Goal: Task Accomplishment & Management: Manage account settings

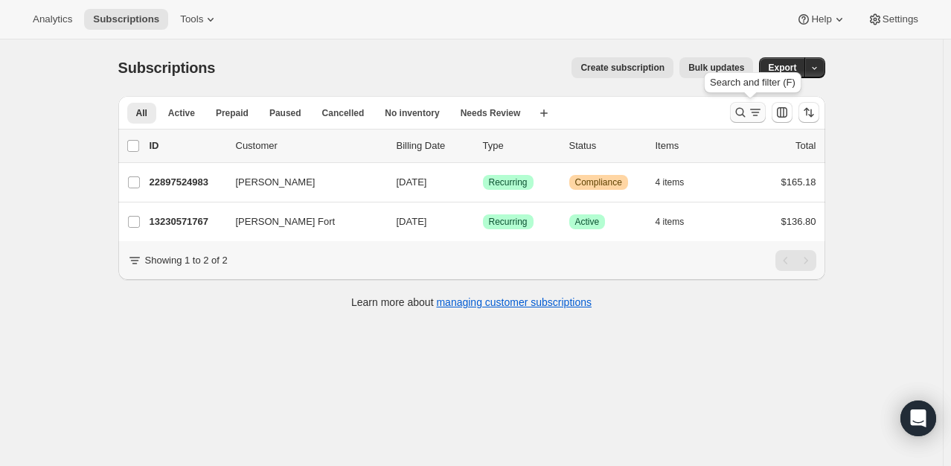
click at [738, 109] on icon "Search and filter results" at bounding box center [740, 112] width 15 height 15
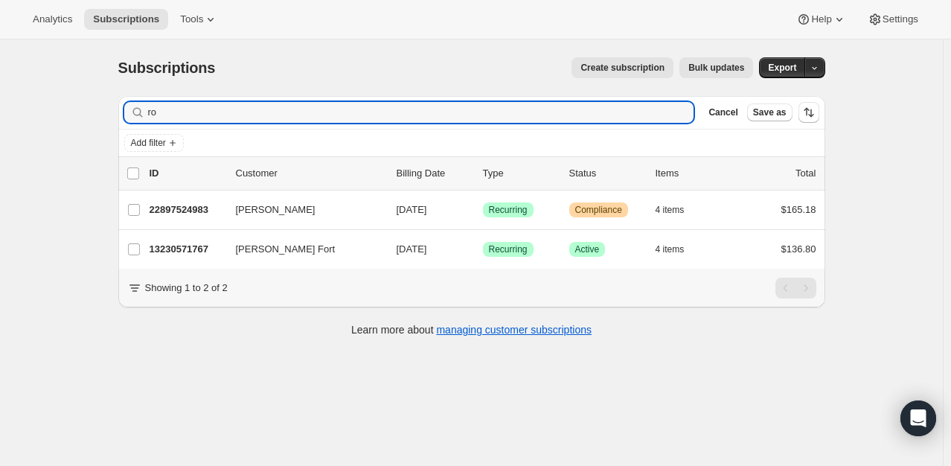
type input "r"
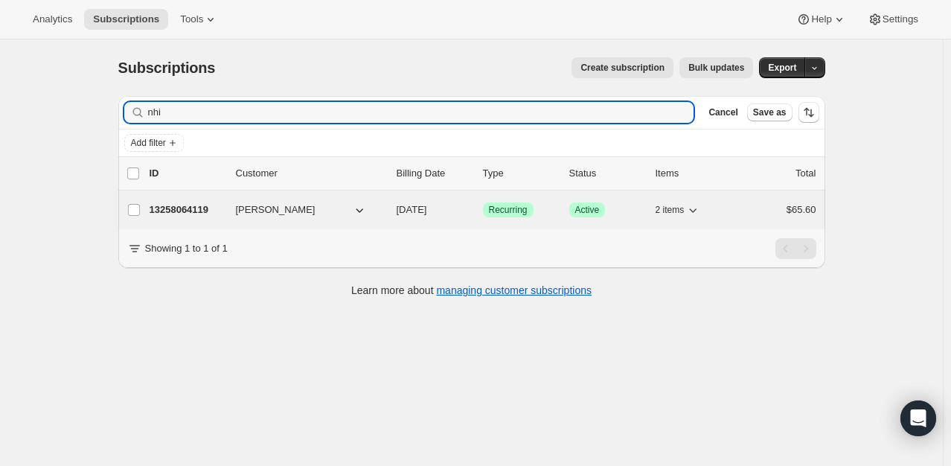
type input "nhi"
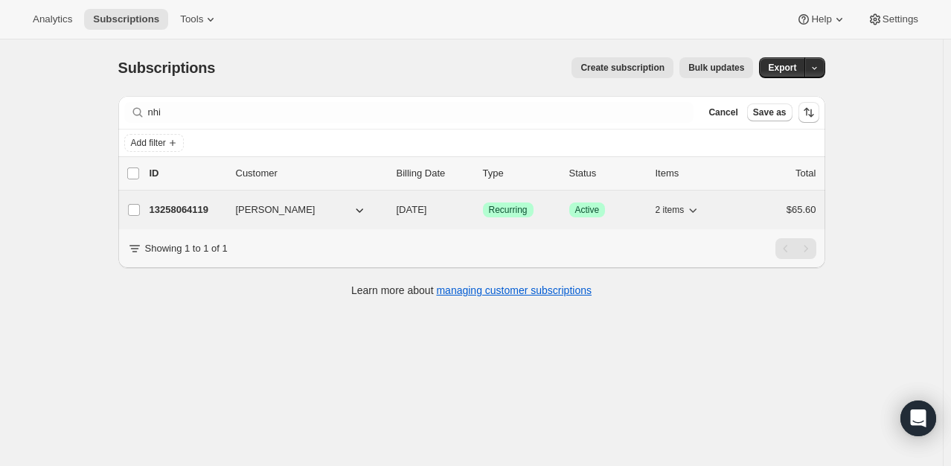
click at [205, 213] on p "13258064119" at bounding box center [187, 209] width 74 height 15
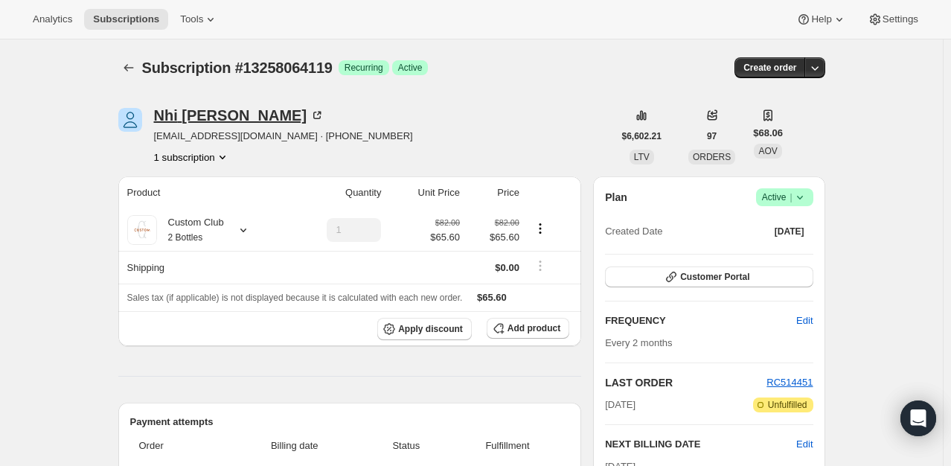
click at [310, 115] on icon at bounding box center [317, 115] width 15 height 15
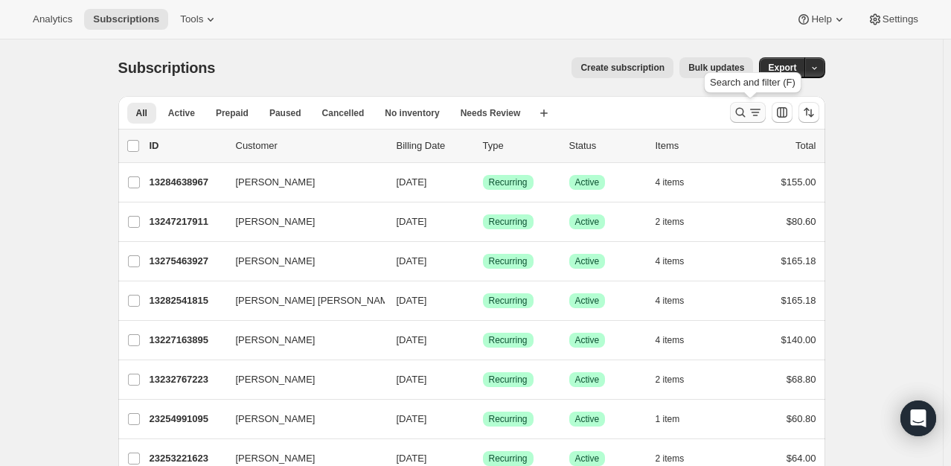
click at [740, 111] on icon "Search and filter results" at bounding box center [740, 113] width 10 height 10
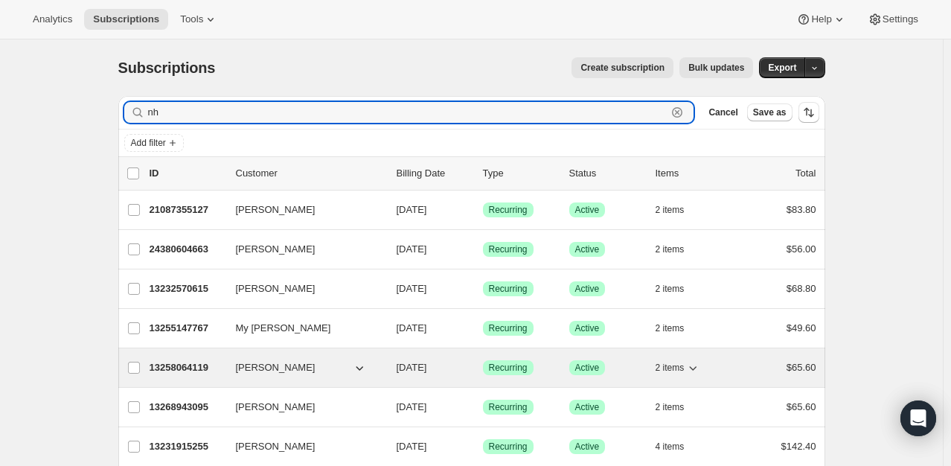
type input "nh"
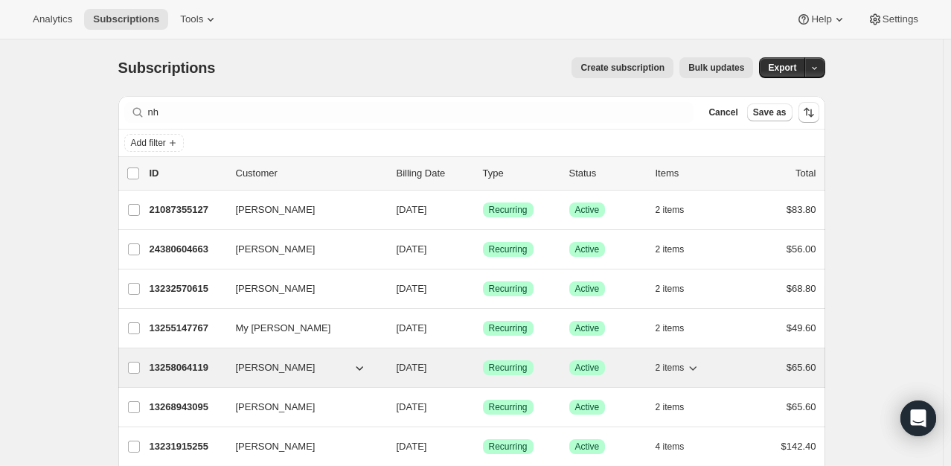
click at [182, 366] on p "13258064119" at bounding box center [187, 367] width 74 height 15
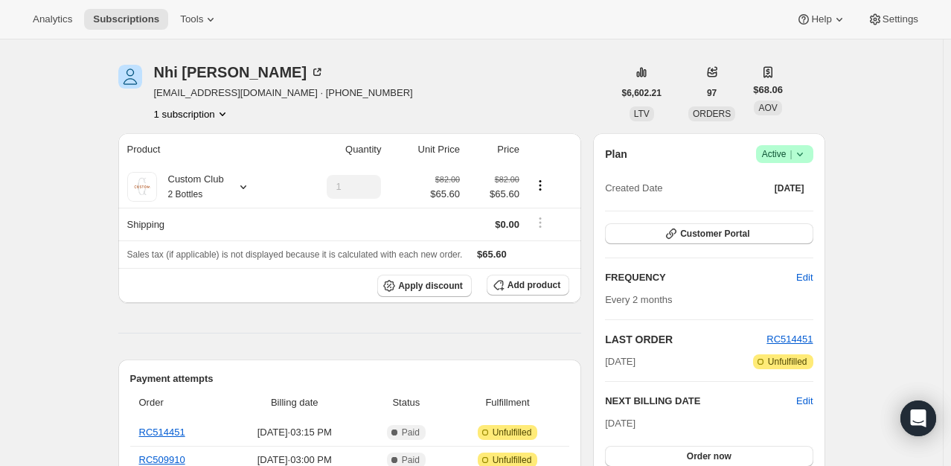
scroll to position [39, 0]
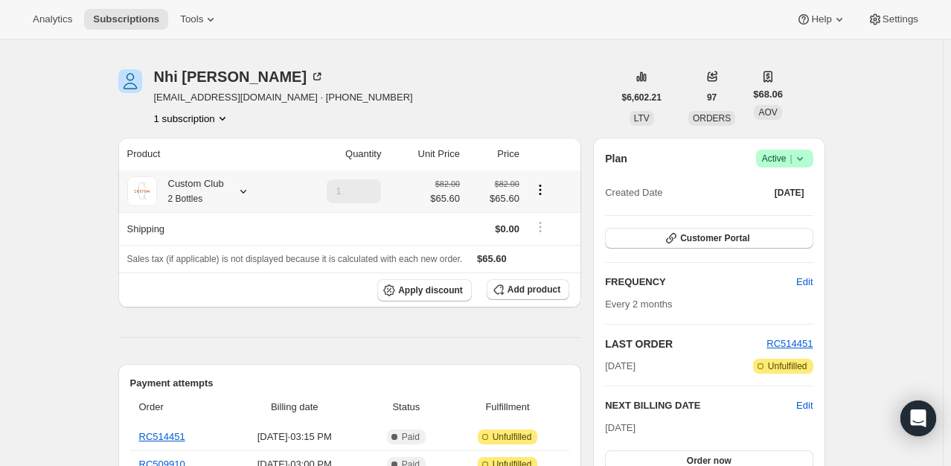
click at [247, 187] on icon at bounding box center [243, 191] width 15 height 15
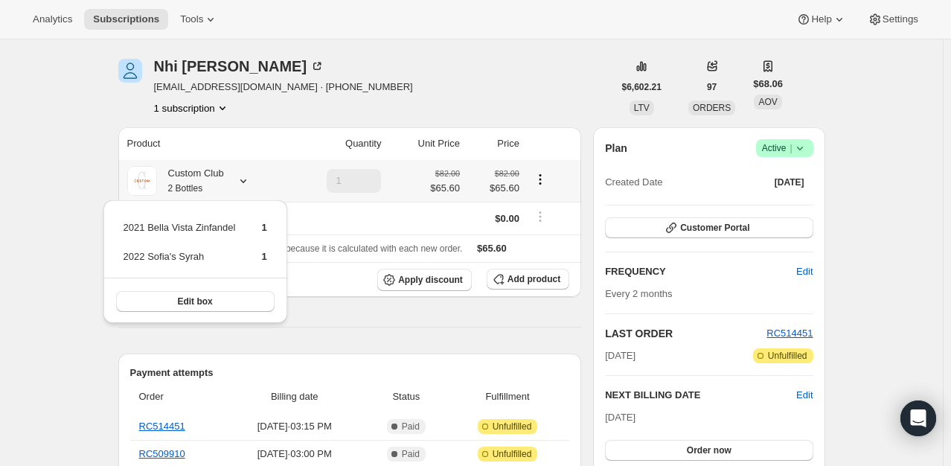
scroll to position [50, 0]
click at [479, 113] on div "Nhi Phung ntphung90@gmail.com · +15103318578 1 subscription" at bounding box center [365, 86] width 495 height 57
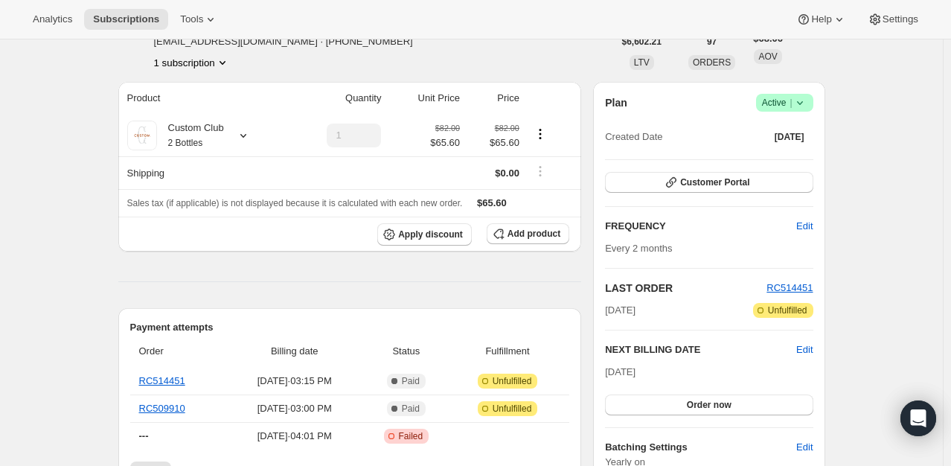
scroll to position [0, 0]
